Goal: Task Accomplishment & Management: Manage account settings

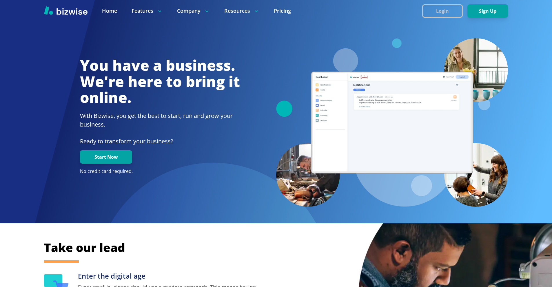
click at [431, 8] on button "Login" at bounding box center [442, 10] width 41 height 13
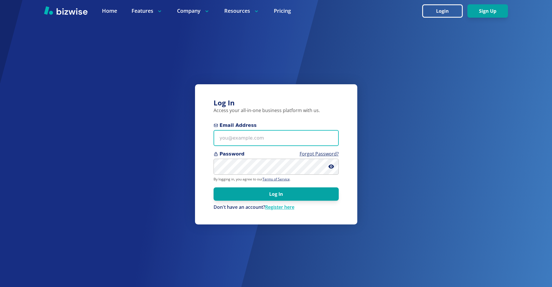
click at [283, 138] on input "Email Address" at bounding box center [276, 138] width 125 height 16
paste input "[EMAIL_ADDRESS][DOMAIN_NAME]"
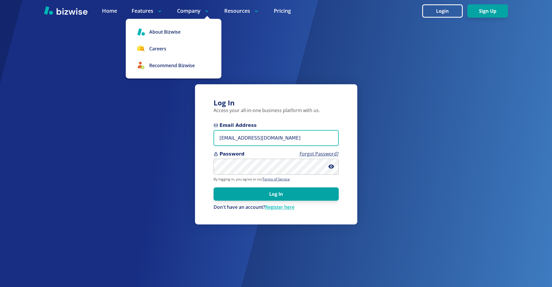
type input "[EMAIL_ADDRESS][DOMAIN_NAME]"
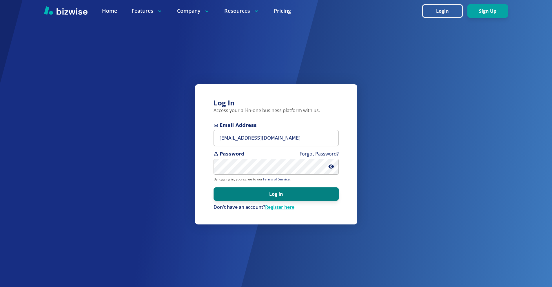
click at [304, 194] on button "Log In" at bounding box center [276, 193] width 125 height 13
